Goal: Task Accomplishment & Management: Manage account settings

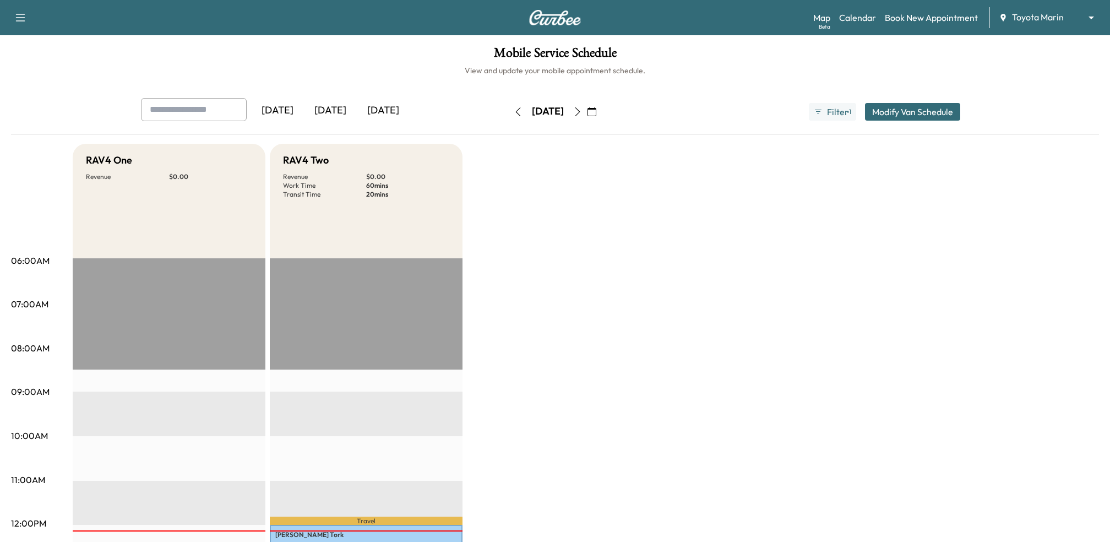
scroll to position [248, 0]
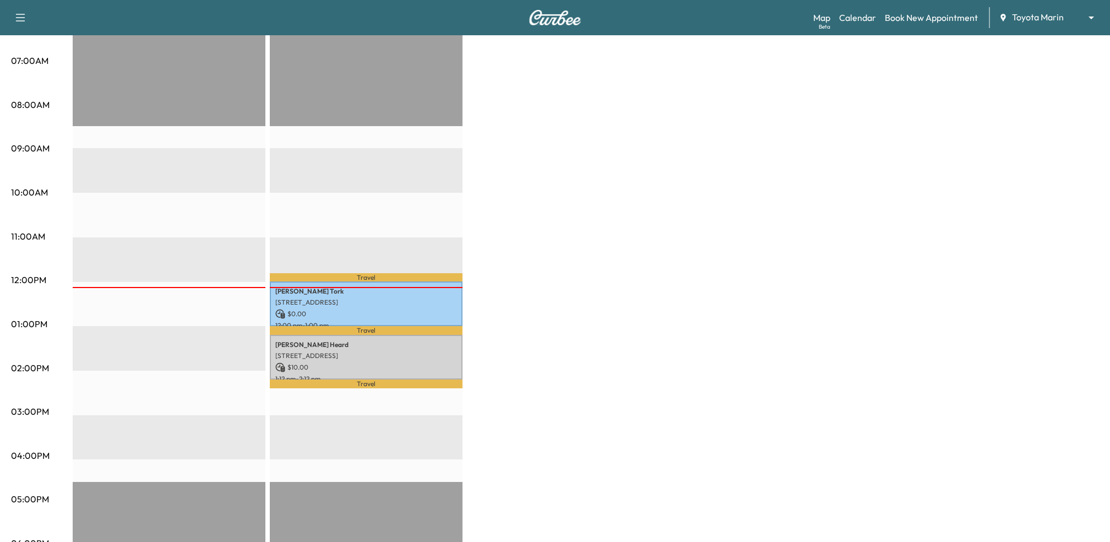
scroll to position [269, 0]
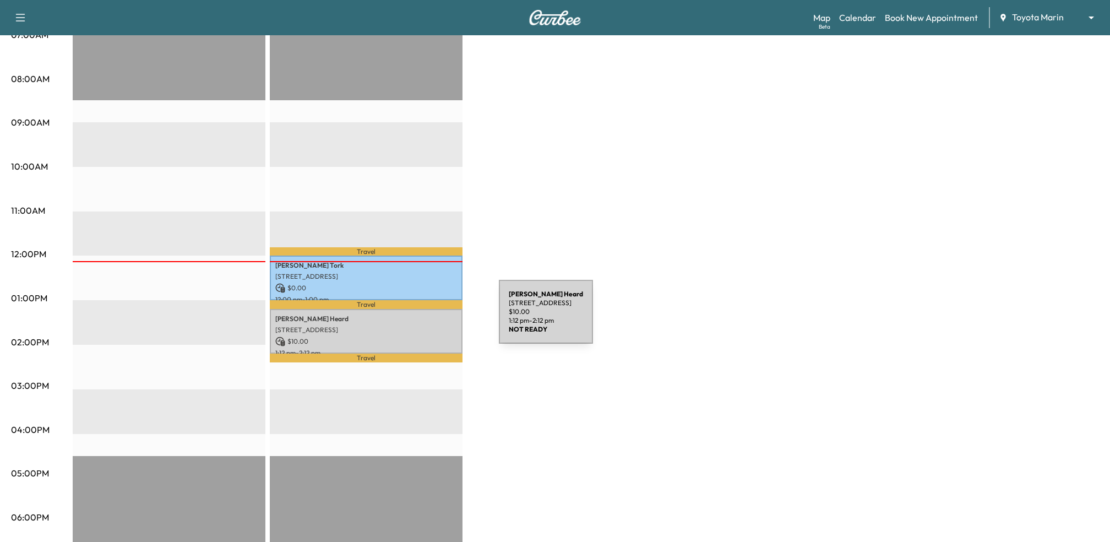
click at [416, 318] on p "[PERSON_NAME]" at bounding box center [366, 318] width 182 height 9
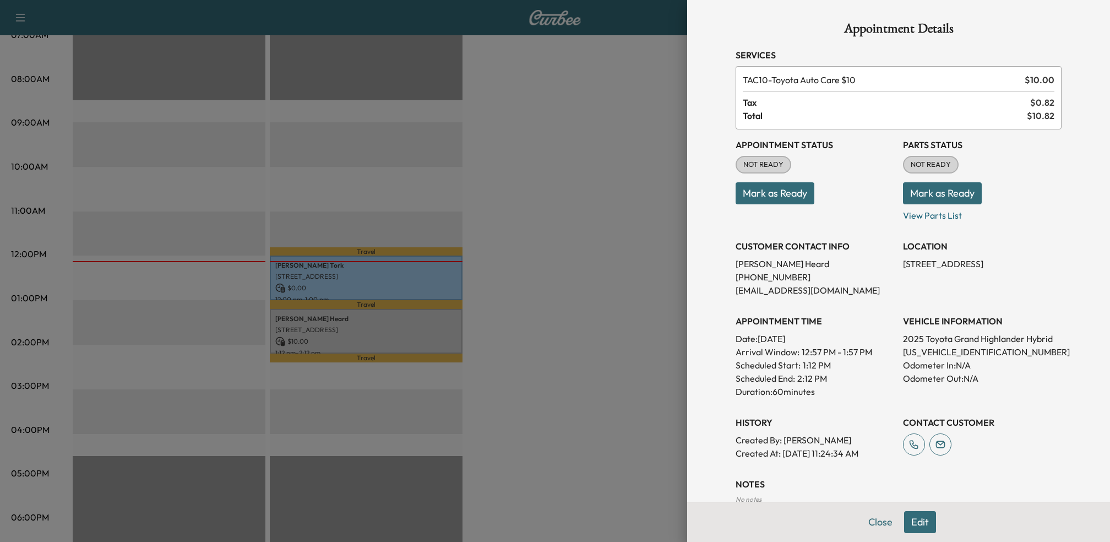
click at [806, 197] on button "Mark as Ready" at bounding box center [775, 193] width 79 height 22
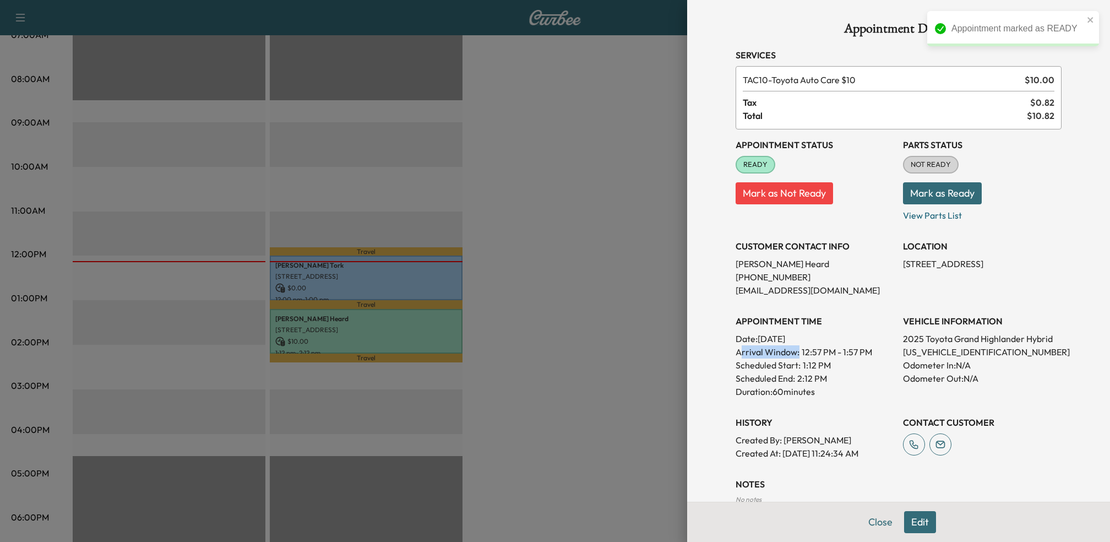
drag, startPoint x: 739, startPoint y: 351, endPoint x: 881, endPoint y: 351, distance: 142.1
click at [881, 351] on p "Arrival Window: 12:57 PM - 1:57 PM" at bounding box center [815, 351] width 159 height 13
drag, startPoint x: 868, startPoint y: 351, endPoint x: 772, endPoint y: 349, distance: 96.4
click at [772, 349] on p "Arrival Window: 12:57 PM - 1:57 PM" at bounding box center [815, 351] width 159 height 13
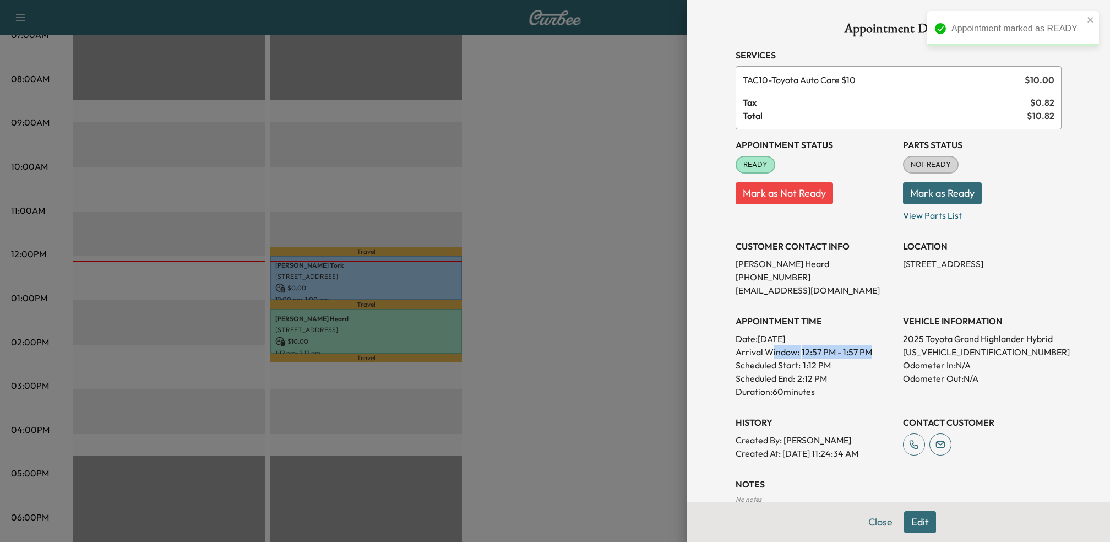
click at [772, 349] on p "Arrival Window: 12:57 PM - 1:57 PM" at bounding box center [815, 351] width 159 height 13
click at [658, 347] on div at bounding box center [555, 271] width 1110 height 542
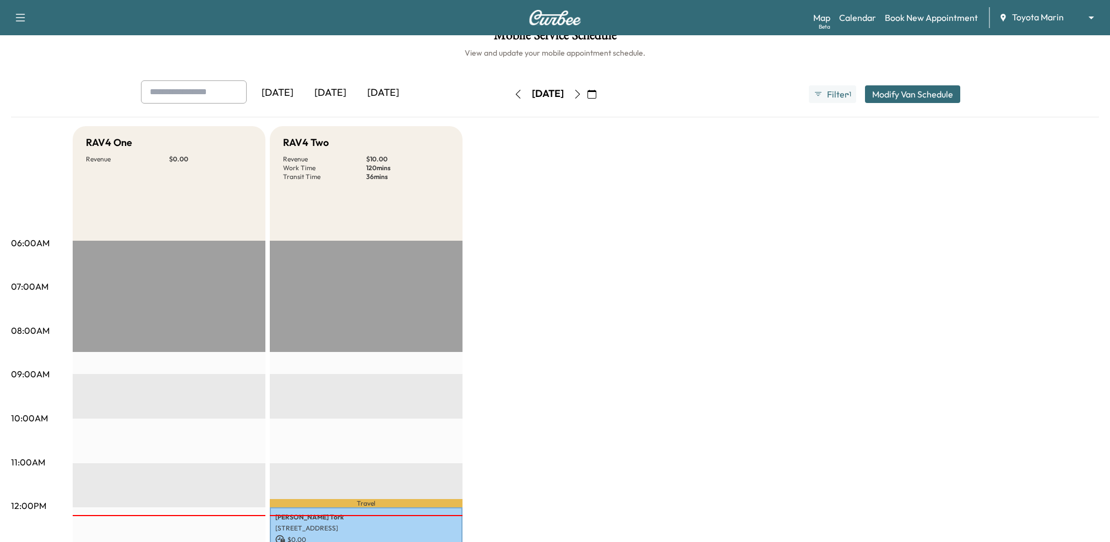
scroll to position [0, 0]
